Goal: Information Seeking & Learning: Check status

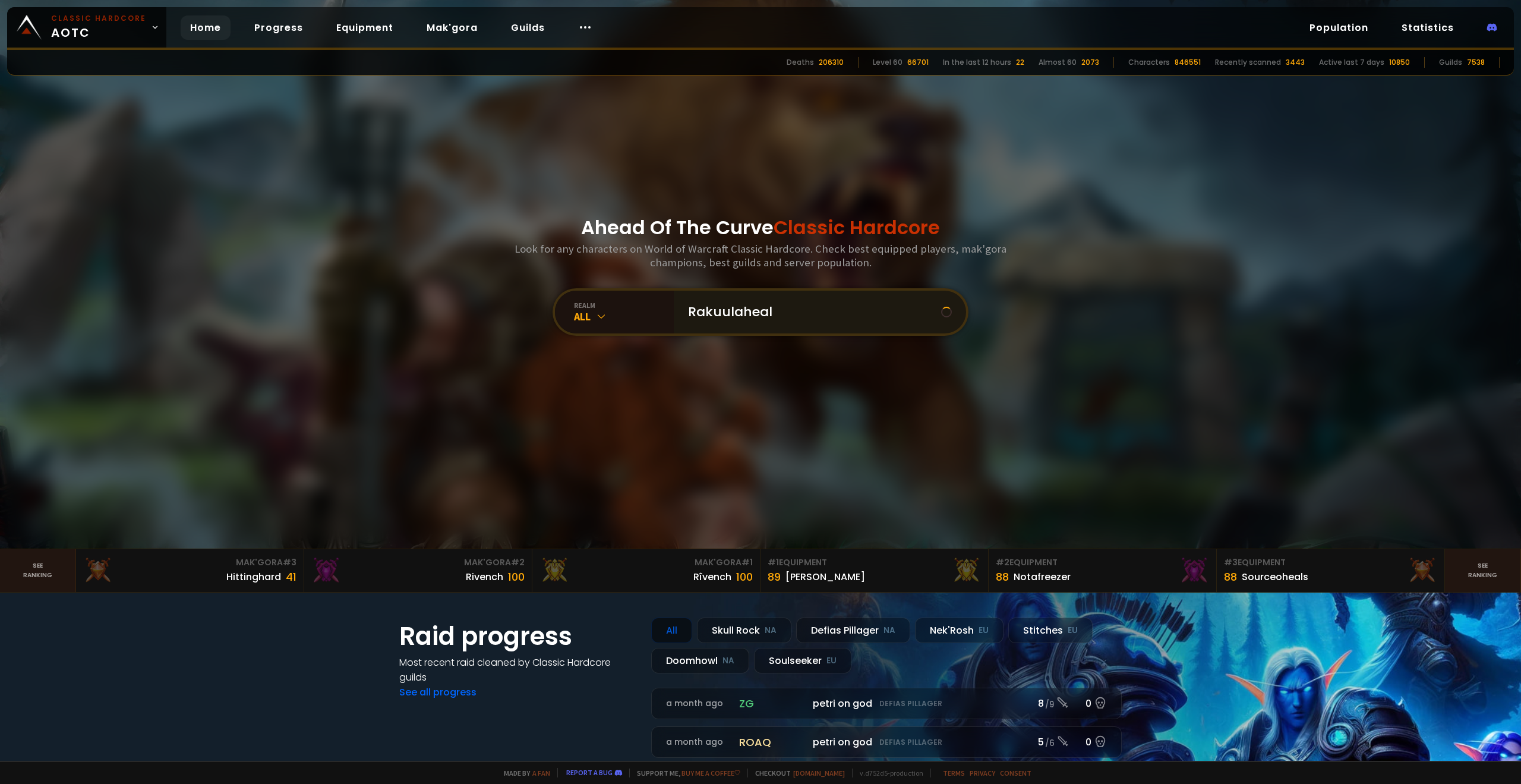
type input "Rakuulaheals"
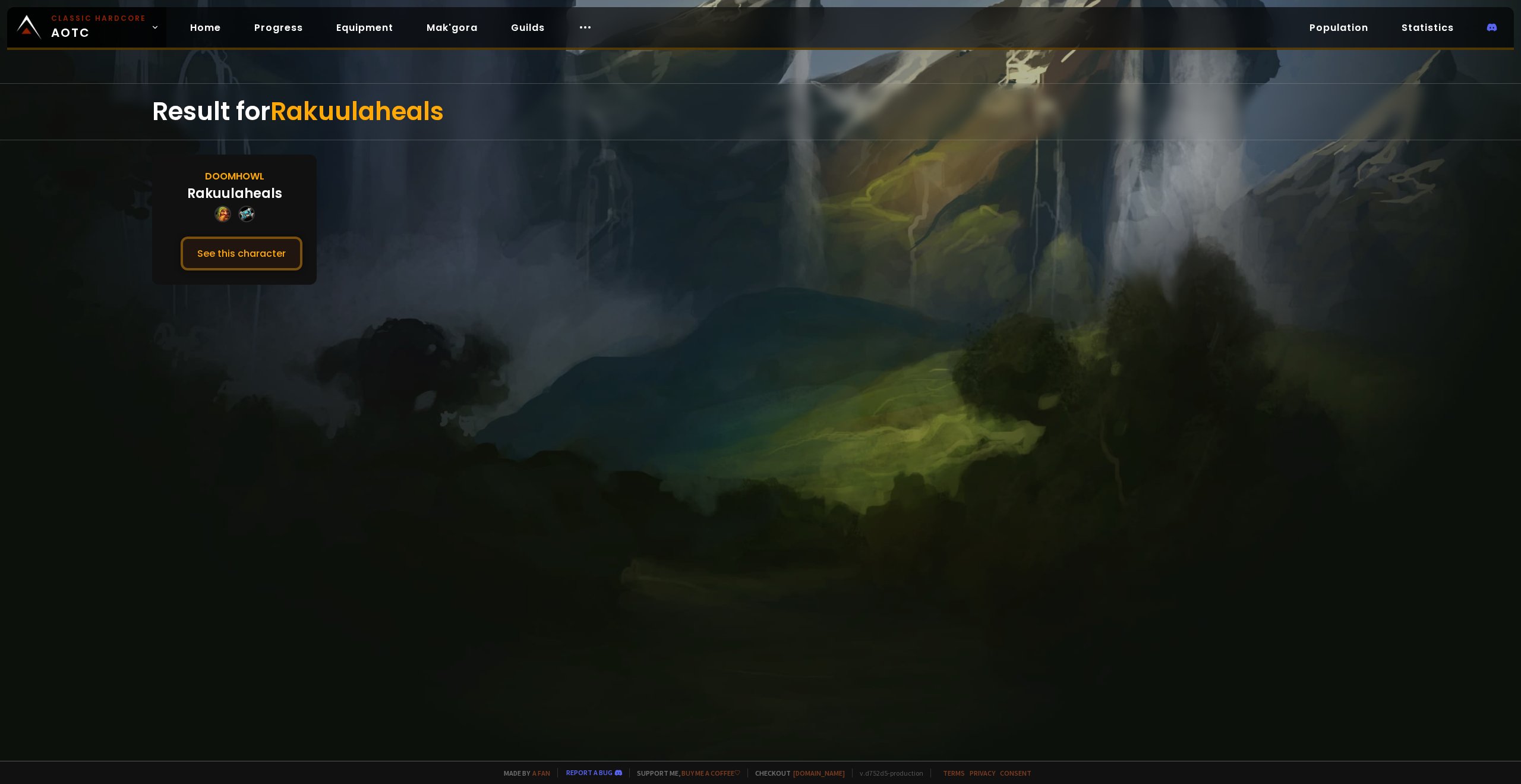
click at [278, 259] on button "See this character" at bounding box center [241, 254] width 122 height 34
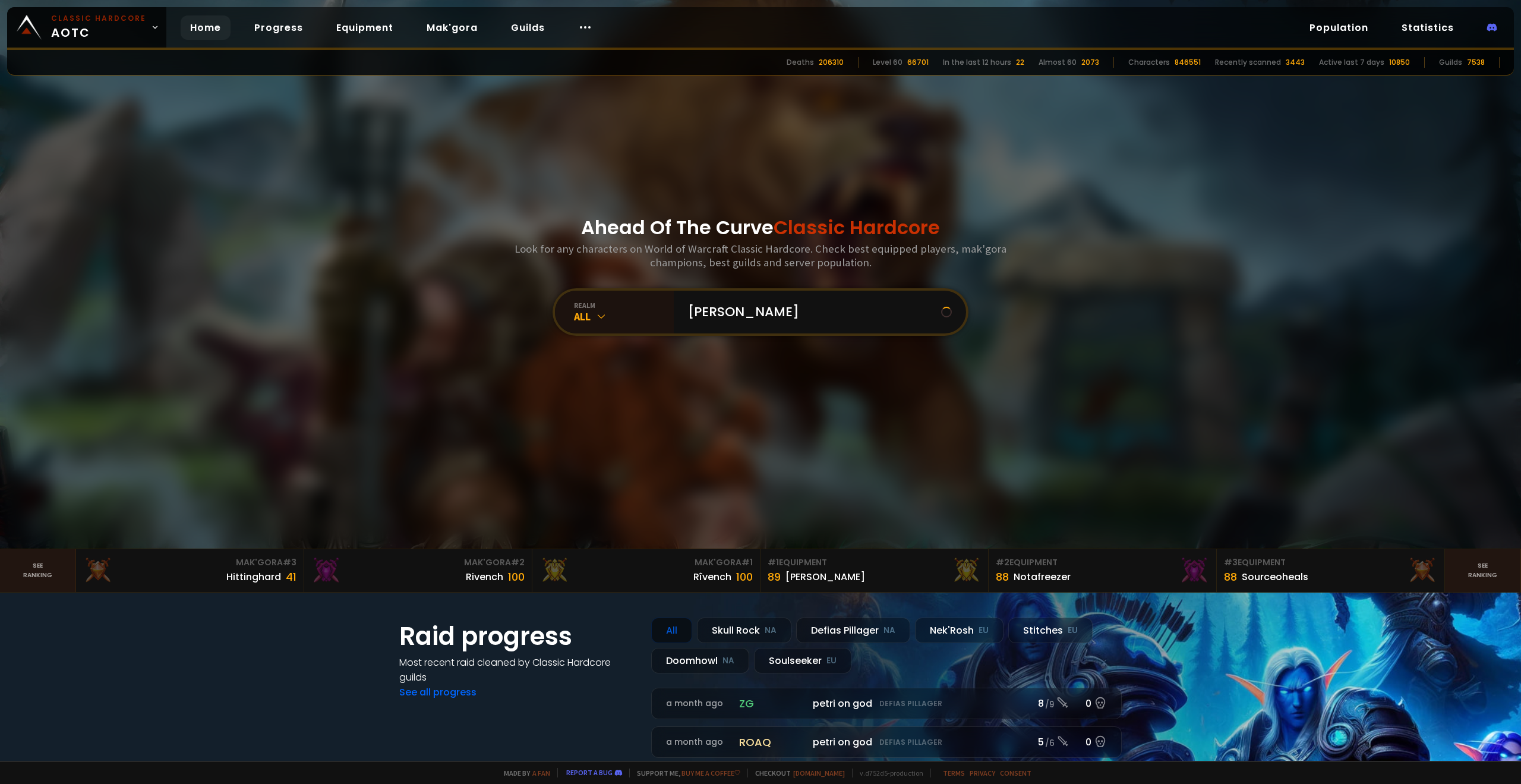
type input "zadan"
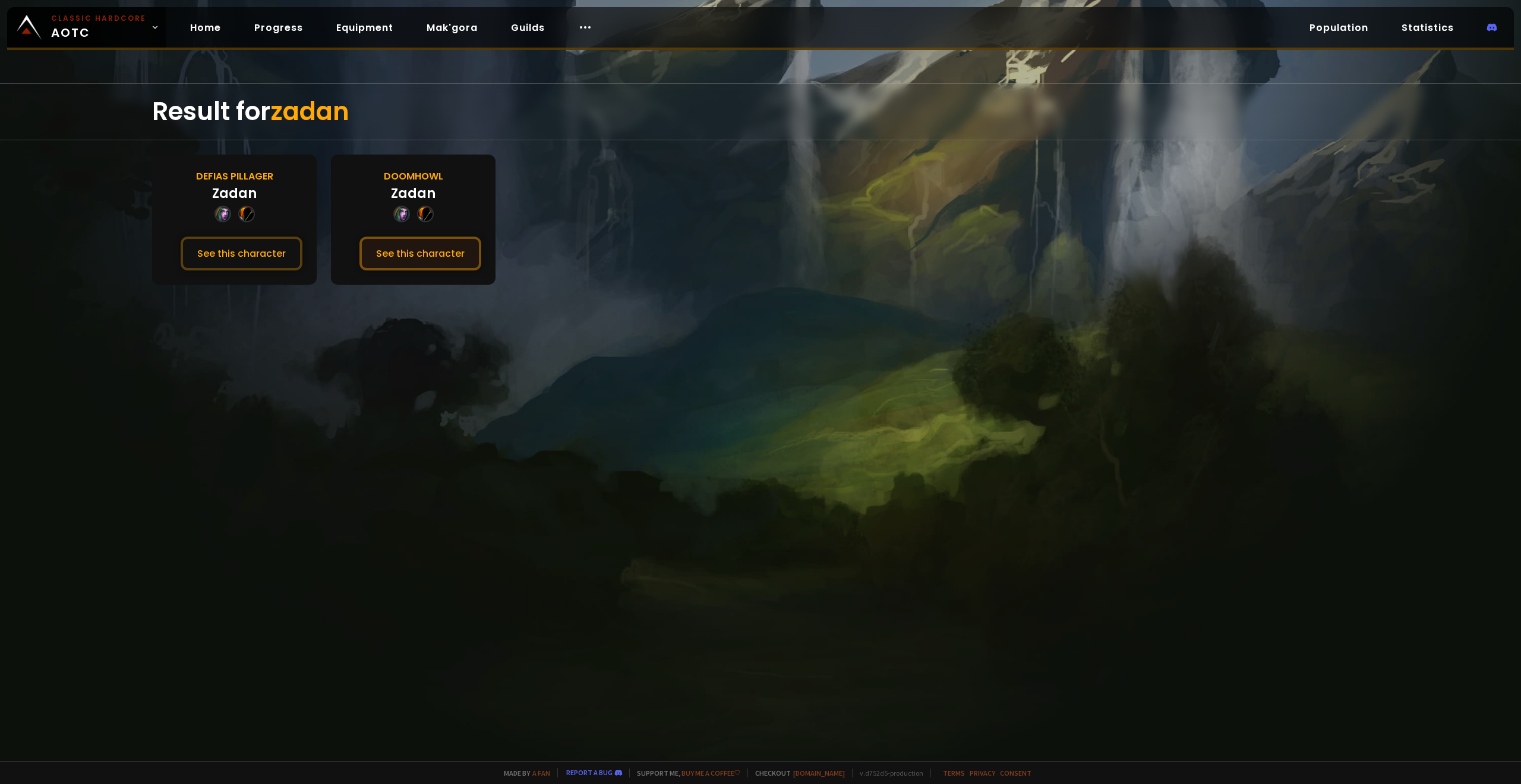
click at [413, 242] on button "See this character" at bounding box center [420, 254] width 122 height 34
